Goal: Book appointment/travel/reservation

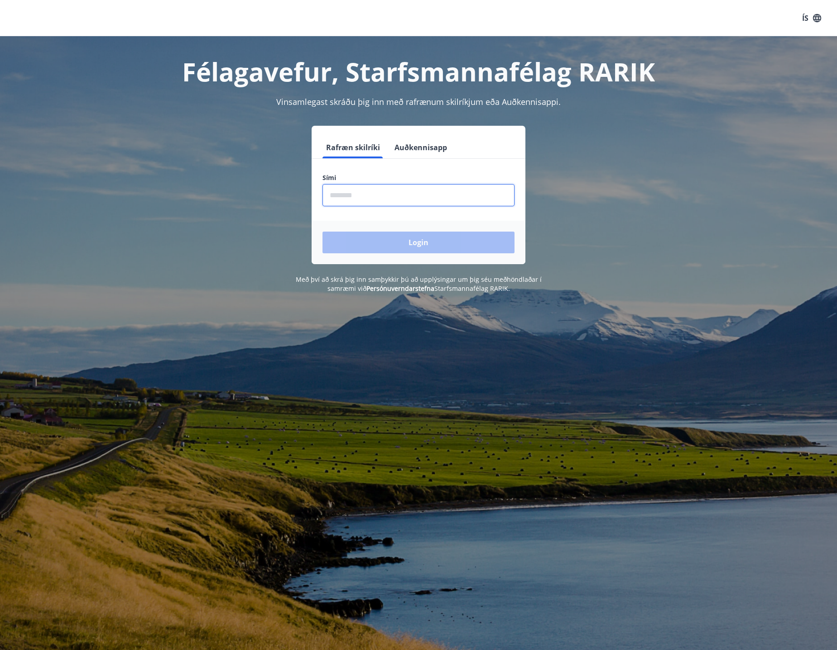
click at [371, 194] on input "phone" at bounding box center [418, 195] width 192 height 22
type input "********"
click at [322, 232] on button "Login" at bounding box center [418, 243] width 192 height 22
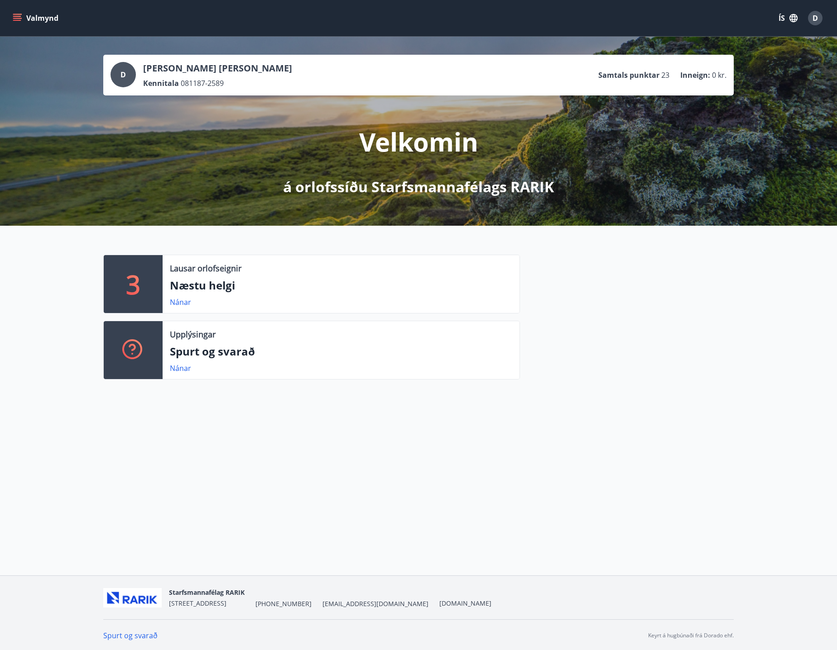
click at [155, 291] on div "3" at bounding box center [133, 284] width 59 height 58
click at [197, 283] on p "Næstu helgi" at bounding box center [341, 285] width 342 height 15
click at [178, 301] on link "Nánar" at bounding box center [180, 302] width 21 height 10
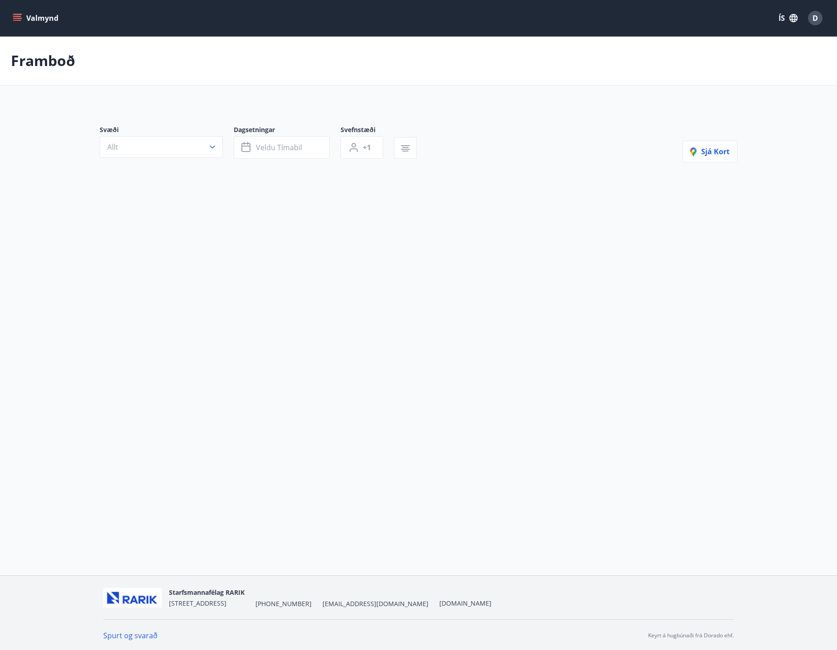
type input "*"
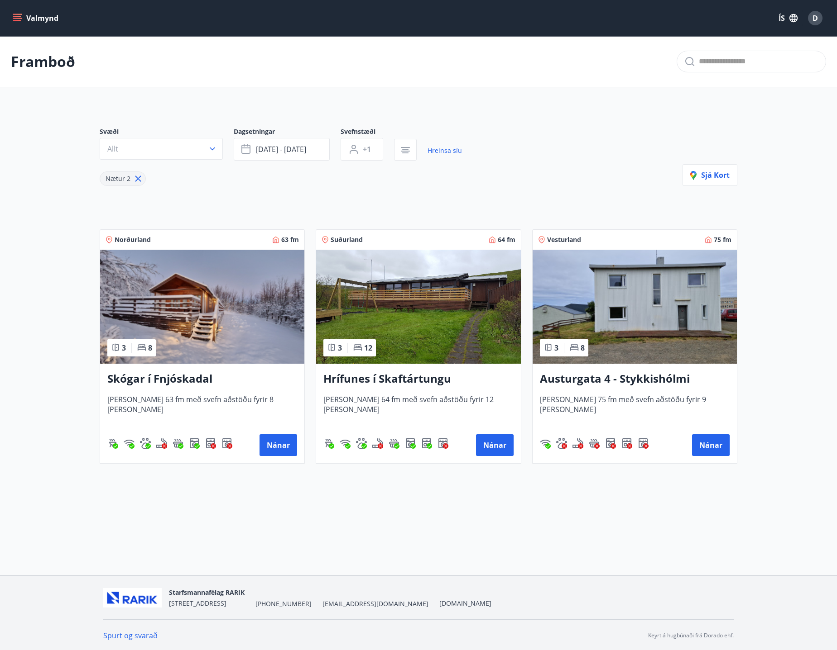
click at [621, 381] on h3 "Austurgata 4 - Stykkishólmi" at bounding box center [635, 379] width 190 height 16
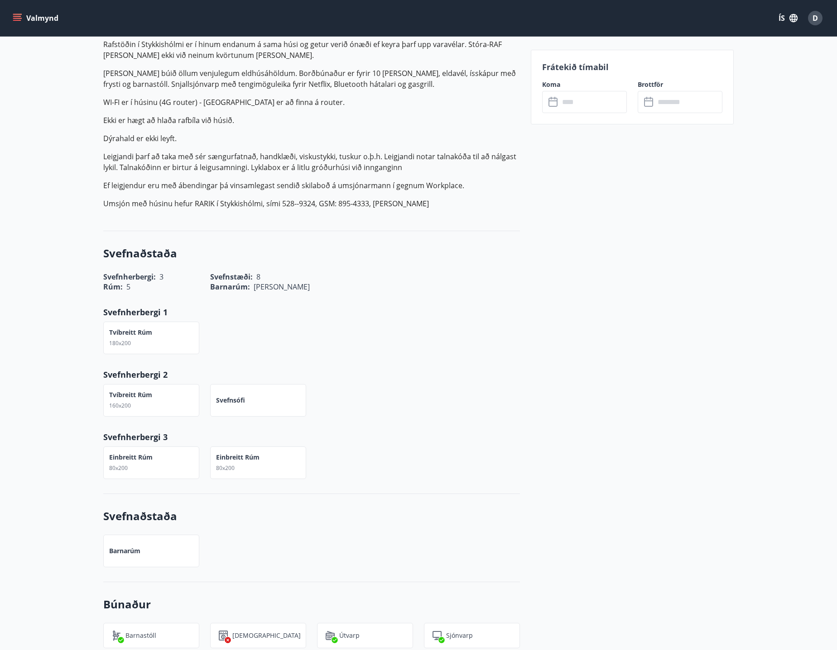
scroll to position [266, 0]
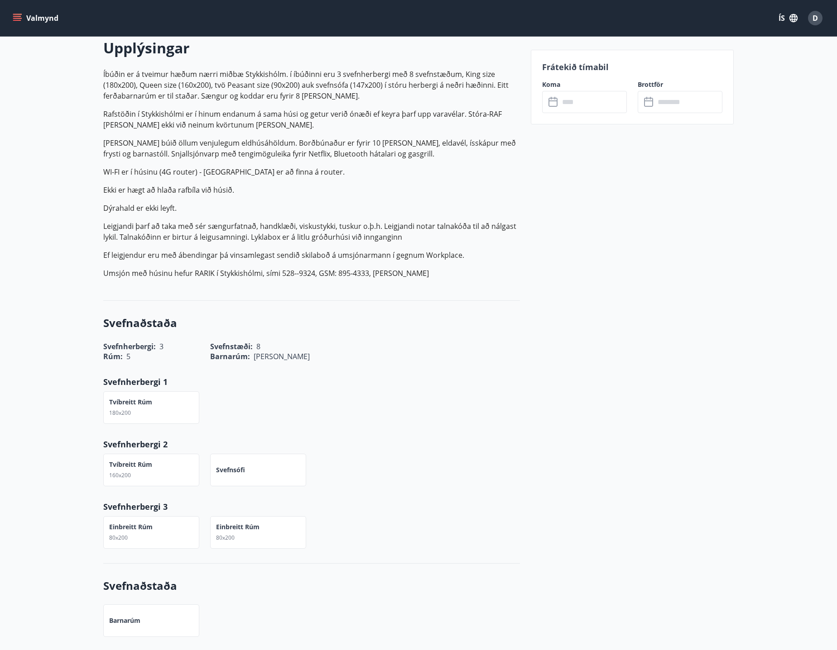
click at [567, 105] on input "text" at bounding box center [592, 102] width 67 height 22
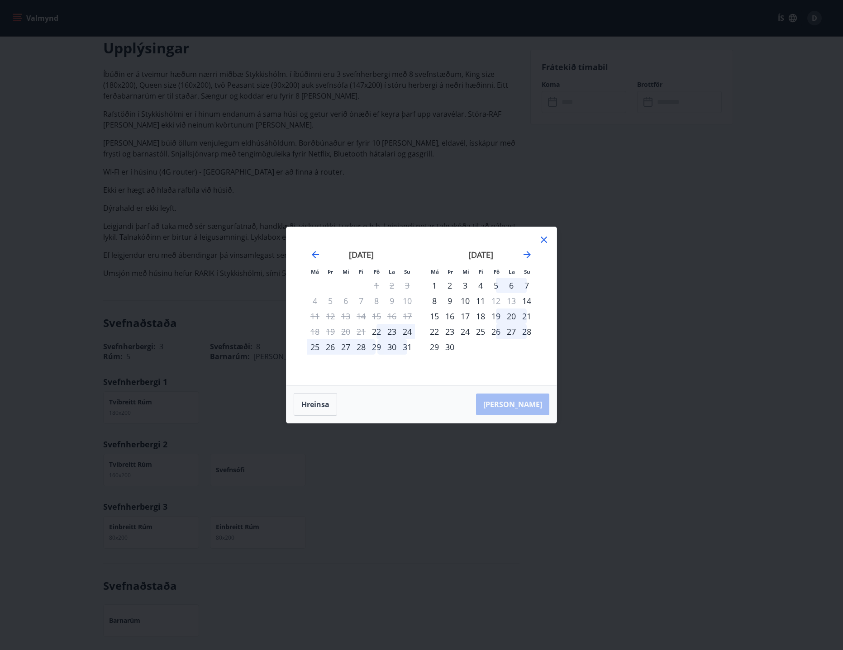
click at [544, 239] on icon at bounding box center [544, 239] width 11 height 11
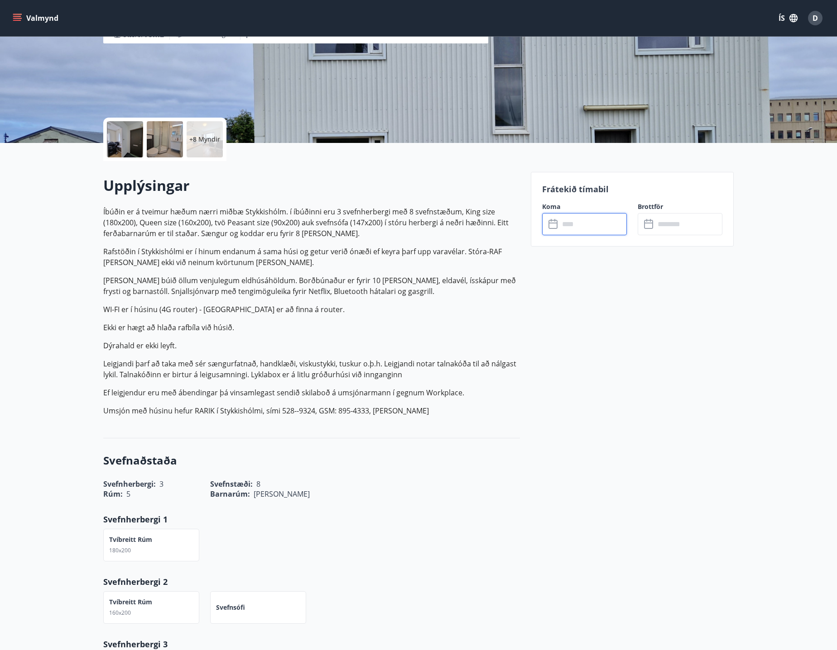
scroll to position [357, 0]
